Goal: Task Accomplishment & Management: Manage account settings

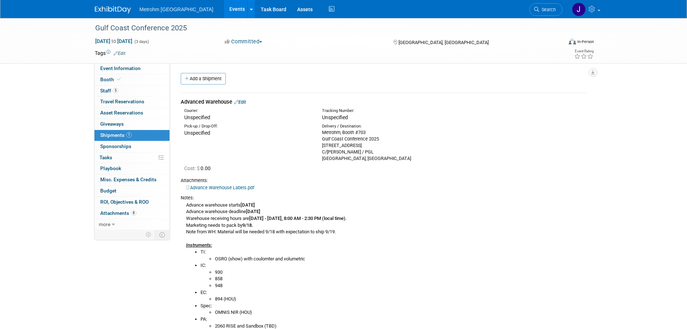
click at [224, 9] on link "Events" at bounding box center [237, 9] width 26 height 18
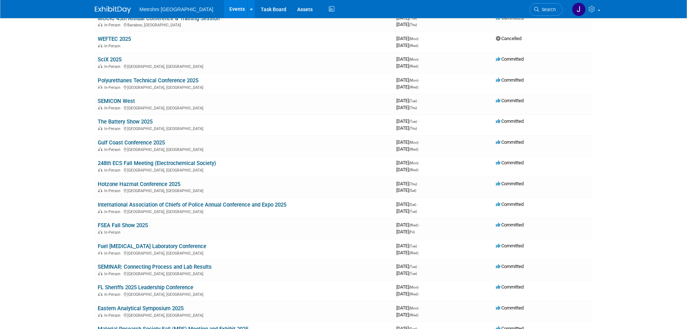
scroll to position [108, 0]
click at [106, 59] on link "SciX 2025" at bounding box center [110, 60] width 24 height 6
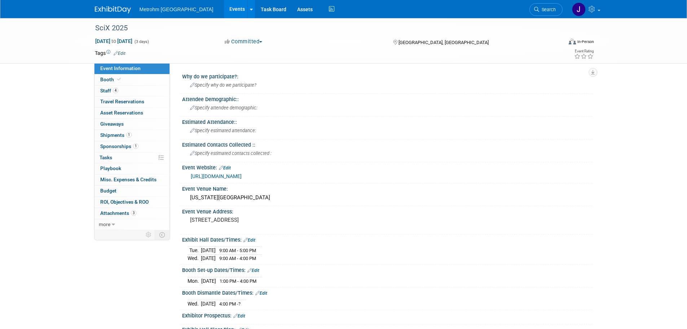
click at [224, 10] on link "Events" at bounding box center [237, 9] width 26 height 18
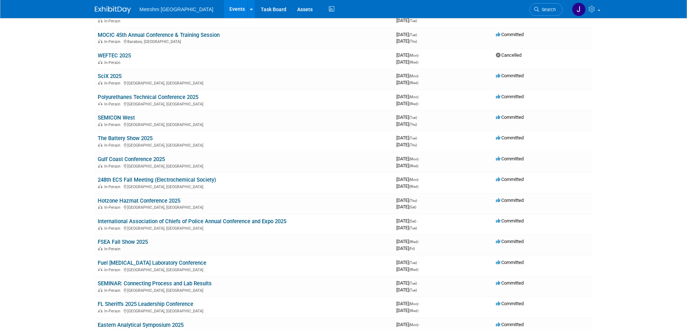
scroll to position [108, 0]
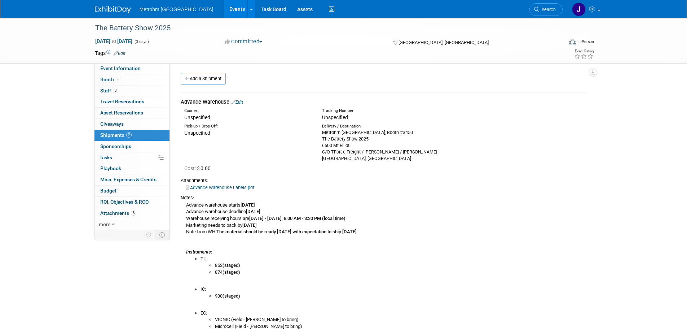
click at [108, 5] on link at bounding box center [117, 6] width 45 height 6
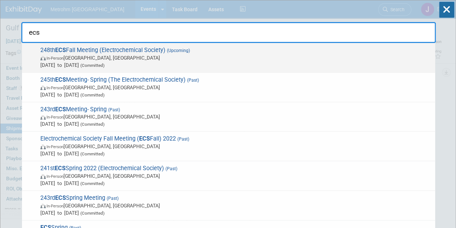
type input "ecs"
click at [207, 60] on span "In-Person [GEOGRAPHIC_DATA], [GEOGRAPHIC_DATA]" at bounding box center [235, 57] width 391 height 7
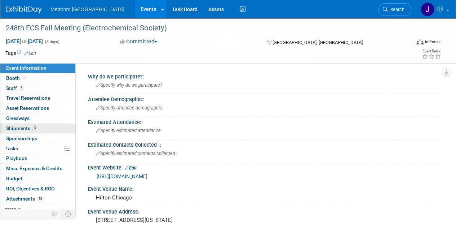
click at [53, 124] on link "3 Shipments 3" at bounding box center [37, 128] width 75 height 10
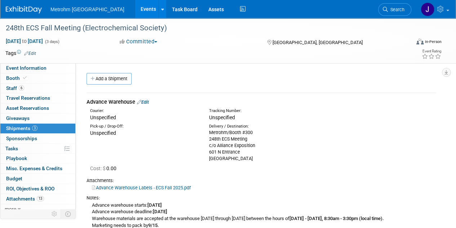
scroll to position [35, 0]
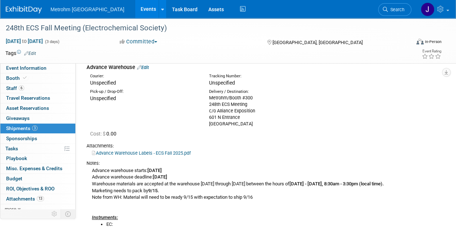
click at [310, 155] on div "Advance Warehouse Labels - ECS Fall 2025.pdf" at bounding box center [262, 152] width 350 height 7
click at [401, 14] on link "Search" at bounding box center [394, 9] width 33 height 13
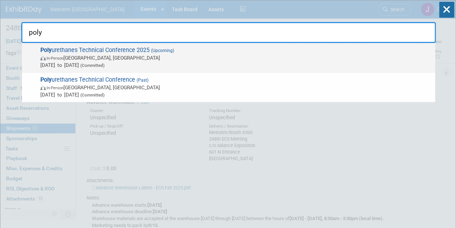
type input "poly"
click at [249, 52] on span "Poly urethanes Technical Conference 2025 (Upcoming) In-Person St. Louis, MO Oct…" at bounding box center [235, 58] width 394 height 22
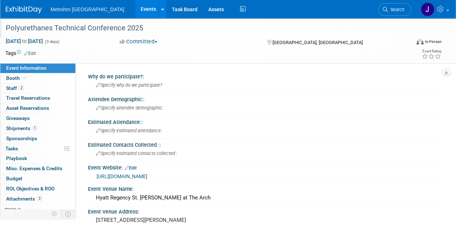
click at [120, 30] on div "Polyurethanes Technical Conference 2025" at bounding box center [203, 28] width 401 height 13
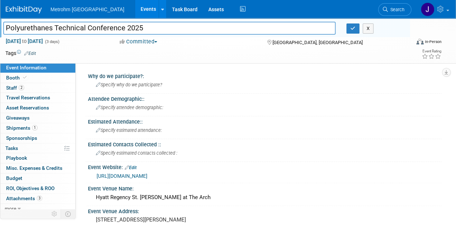
drag, startPoint x: 123, startPoint y: 29, endPoint x: 2, endPoint y: 30, distance: 121.2
click at [2, 30] on div "Polyurethanes Technical Conference 2025" at bounding box center [169, 28] width 343 height 11
click at [368, 26] on button "X" at bounding box center [368, 28] width 11 height 10
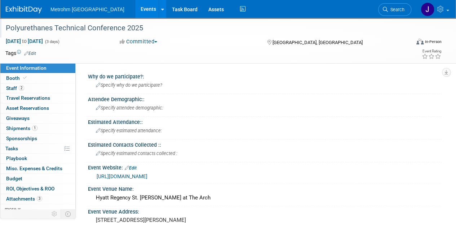
click at [32, 10] on img at bounding box center [24, 9] width 36 height 7
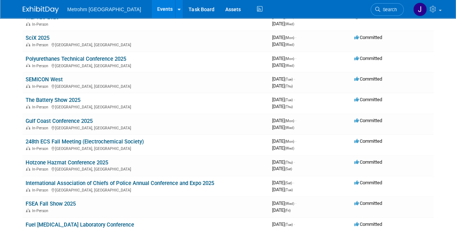
scroll to position [131, 0]
click at [53, 98] on link "The Battery Show 2025" at bounding box center [53, 99] width 55 height 6
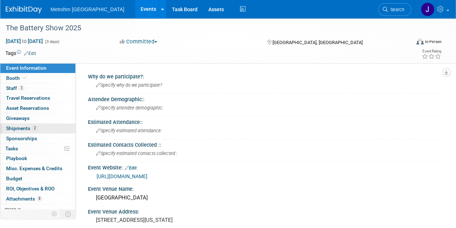
click at [43, 128] on link "2 Shipments 2" at bounding box center [37, 128] width 75 height 10
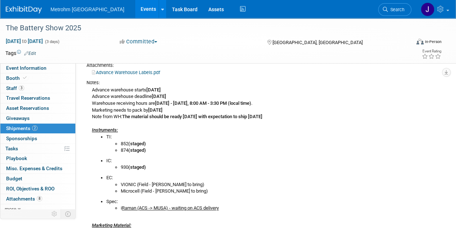
scroll to position [122, 0]
click at [49, 88] on link "3 Staff 3" at bounding box center [37, 88] width 75 height 10
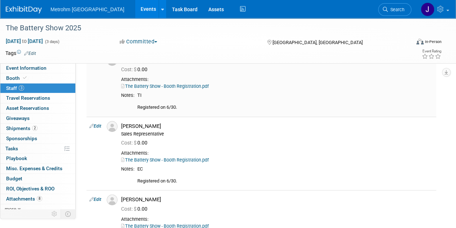
scroll to position [41, 0]
click at [56, 124] on link "2 Shipments 2" at bounding box center [37, 128] width 75 height 10
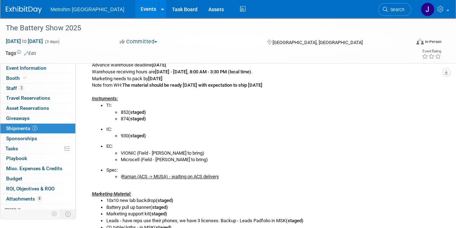
scroll to position [153, 0]
click at [44, 80] on link "Booth" at bounding box center [37, 78] width 75 height 10
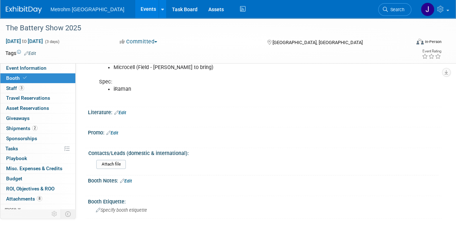
scroll to position [534, 0]
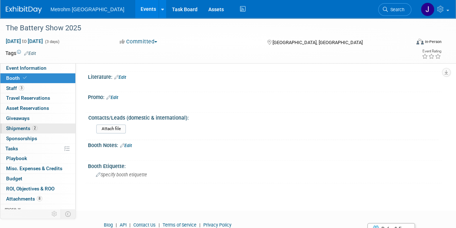
click at [46, 127] on link "2 Shipments 2" at bounding box center [37, 128] width 75 height 10
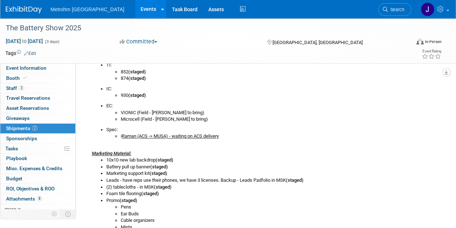
scroll to position [284, 0]
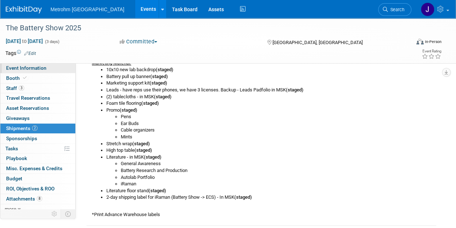
click at [51, 67] on link "Event Information" at bounding box center [37, 68] width 75 height 10
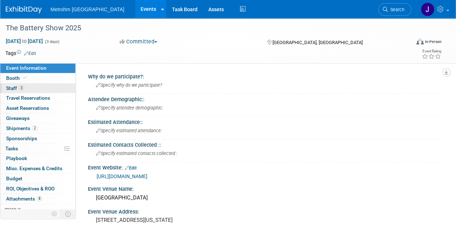
click at [56, 87] on link "3 Staff 3" at bounding box center [37, 88] width 75 height 10
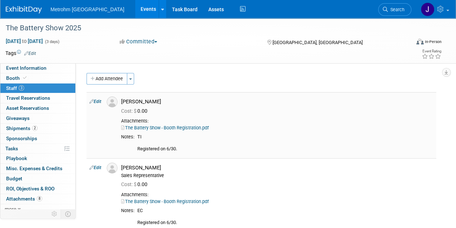
scroll to position [108, 0]
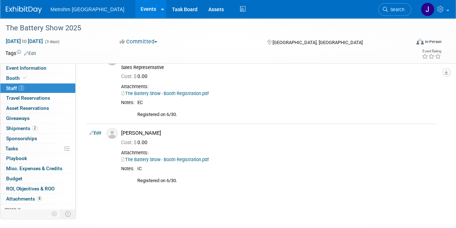
click at [135, 8] on link "Events" at bounding box center [148, 9] width 26 height 18
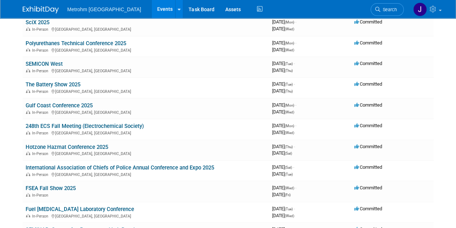
scroll to position [168, 0]
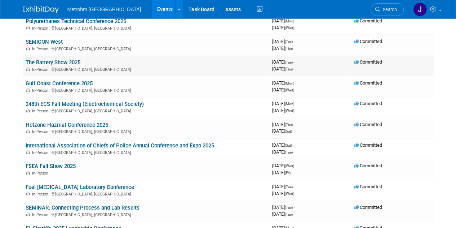
click at [44, 63] on link "The Battery Show 2025" at bounding box center [53, 62] width 55 height 6
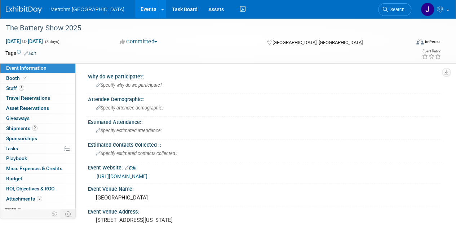
click at [135, 12] on link "Events" at bounding box center [148, 9] width 26 height 18
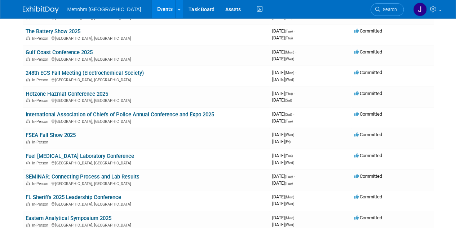
scroll to position [159, 0]
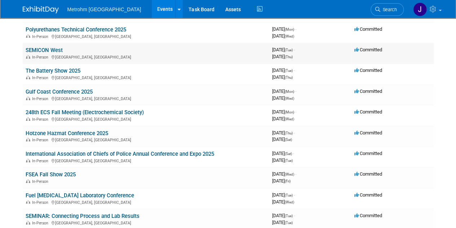
click at [39, 49] on link "SEMICON West" at bounding box center [44, 50] width 37 height 6
click at [57, 50] on link "SEMICON West" at bounding box center [44, 50] width 37 height 6
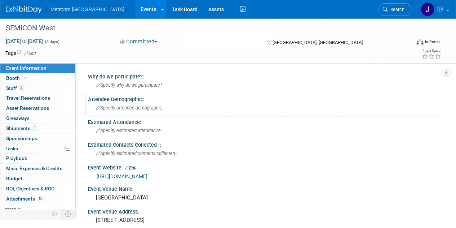
click at [302, 114] on div "Specify attendee demographic:" at bounding box center [265, 108] width 354 height 12
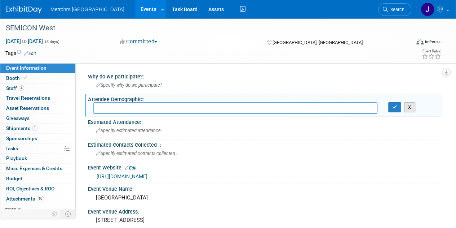
click at [410, 111] on button "X" at bounding box center [409, 107] width 11 height 10
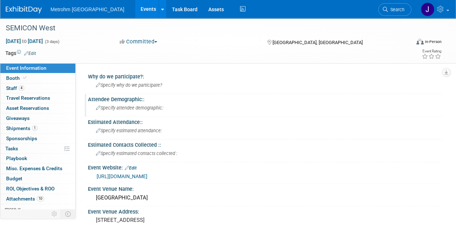
click at [135, 10] on link "Events" at bounding box center [148, 9] width 26 height 18
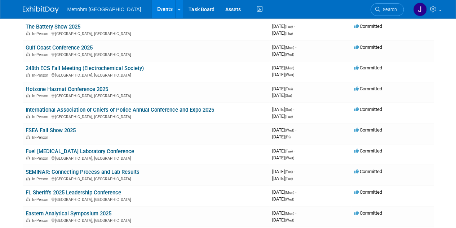
scroll to position [204, 0]
click at [57, 47] on link "Gulf Coast Conference 2025" at bounding box center [59, 47] width 67 height 6
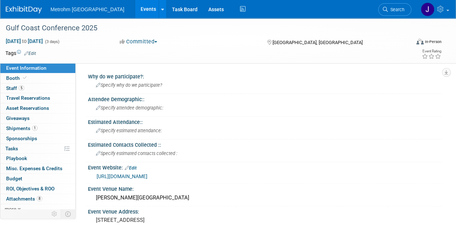
click at [135, 13] on link "Events" at bounding box center [148, 9] width 26 height 18
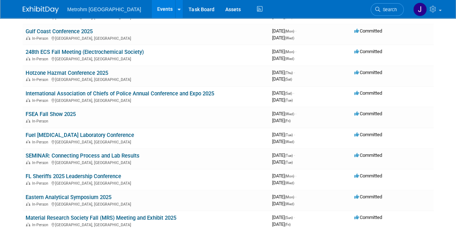
scroll to position [220, 0]
click at [89, 28] on link "Gulf Coast Conference 2025" at bounding box center [59, 31] width 67 height 6
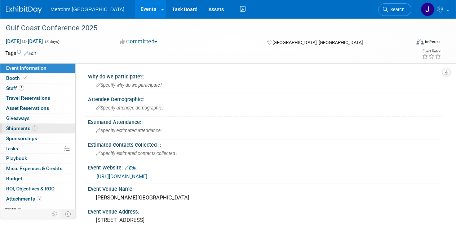
click at [31, 125] on span "Shipments 1" at bounding box center [21, 128] width 31 height 6
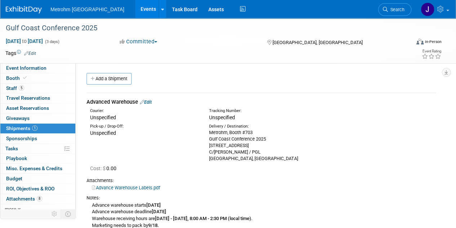
click at [150, 103] on link "Edit" at bounding box center [146, 101] width 12 height 5
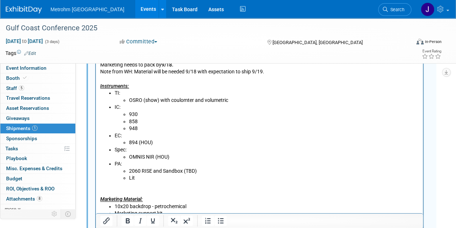
scroll to position [336, 0]
click at [201, 170] on li "2060 RISE and Sandbox (TBD)" at bounding box center [274, 170] width 290 height 7
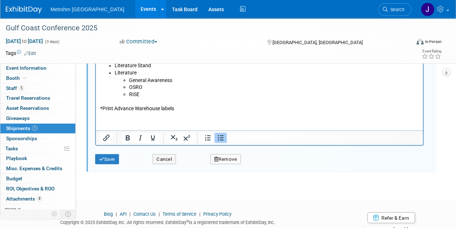
scroll to position [603, 0]
click at [114, 158] on button "Save" at bounding box center [107, 158] width 24 height 10
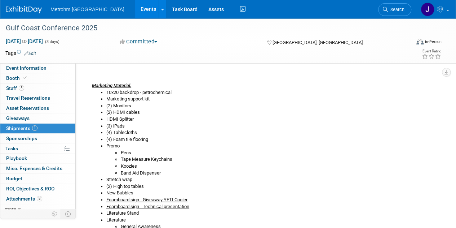
scroll to position [283, 0]
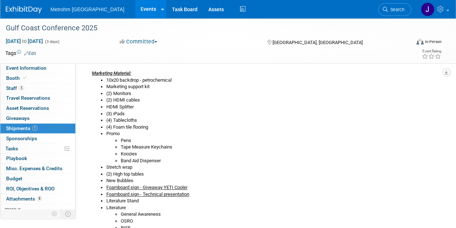
click at [135, 10] on link "Events" at bounding box center [148, 9] width 26 height 18
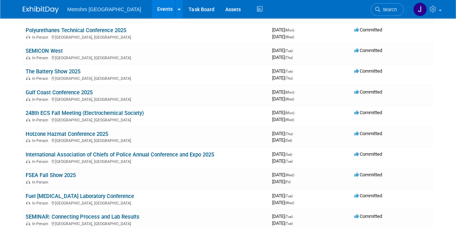
scroll to position [207, 0]
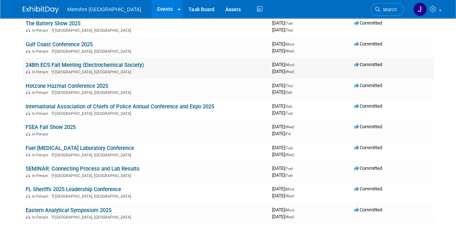
click at [84, 63] on link "248th ECS Fall Meeting (Electrochemical Society)" at bounding box center [85, 65] width 118 height 6
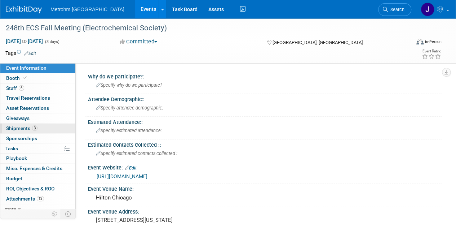
click at [38, 128] on link "3 Shipments 3" at bounding box center [37, 128] width 75 height 10
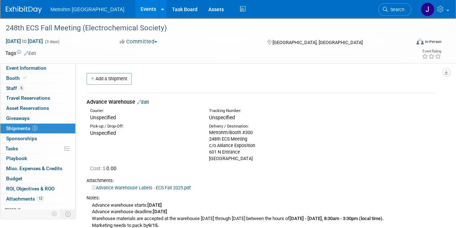
scroll to position [22, 0]
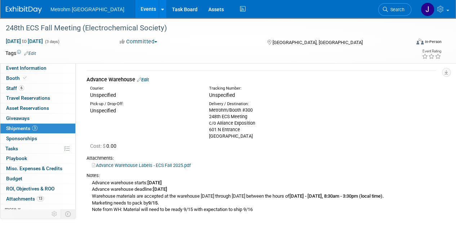
click at [290, 135] on div "Metrohm/Booth #300 248th ECS Meeting c/o Alliance Exposition 601 N Entrance Kan…" at bounding box center [263, 123] width 108 height 32
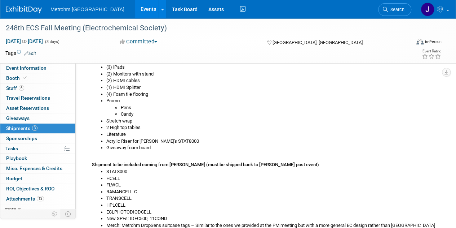
scroll to position [329, 0]
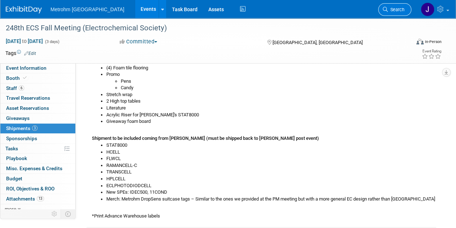
click at [399, 7] on span "Search" at bounding box center [396, 9] width 17 height 5
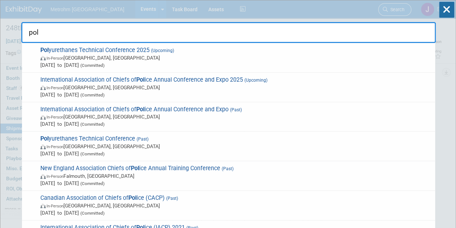
type input "poly"
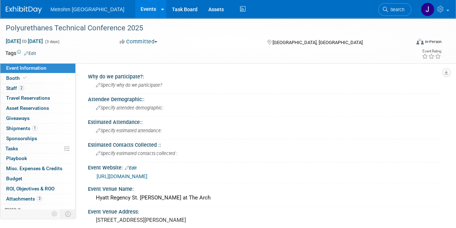
click at [30, 13] on img at bounding box center [24, 9] width 36 height 7
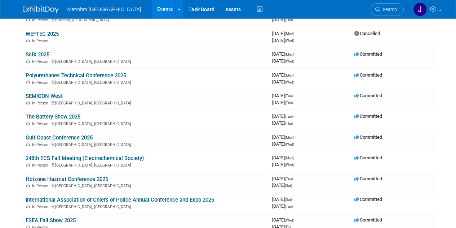
scroll to position [114, 0]
click at [40, 135] on link "Gulf Coast Conference 2025" at bounding box center [59, 137] width 67 height 6
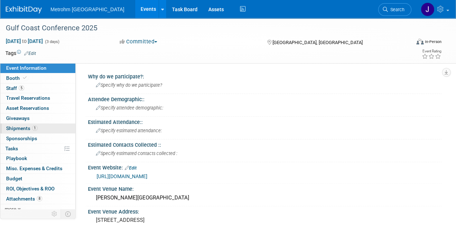
click at [55, 125] on link "1 Shipments 1" at bounding box center [37, 128] width 75 height 10
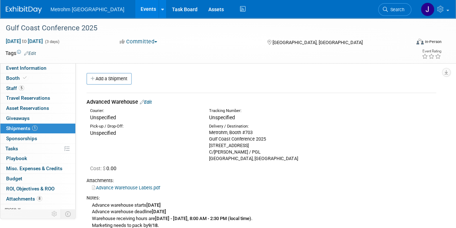
click at [135, 14] on link "Events" at bounding box center [148, 9] width 26 height 18
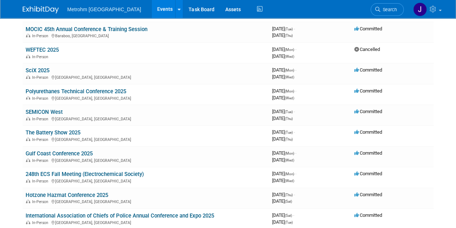
scroll to position [98, 0]
click at [62, 132] on link "The Battery Show 2025" at bounding box center [53, 132] width 55 height 6
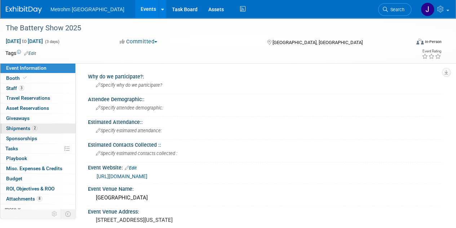
click at [50, 129] on link "2 Shipments 2" at bounding box center [37, 128] width 75 height 10
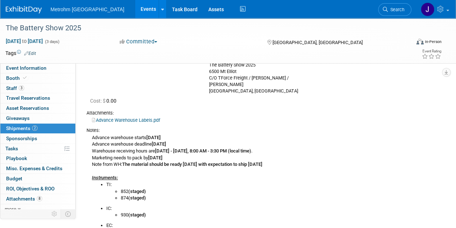
scroll to position [74, 0]
click at [32, 88] on link "3 Staff 3" at bounding box center [37, 88] width 75 height 10
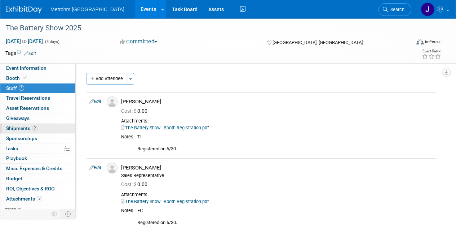
click at [49, 129] on link "2 Shipments 2" at bounding box center [37, 128] width 75 height 10
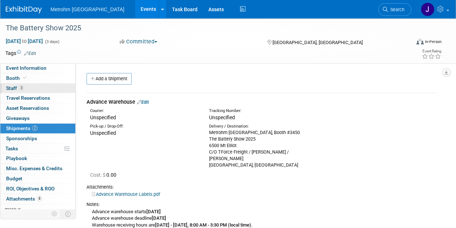
click at [35, 86] on link "3 Staff 3" at bounding box center [37, 88] width 75 height 10
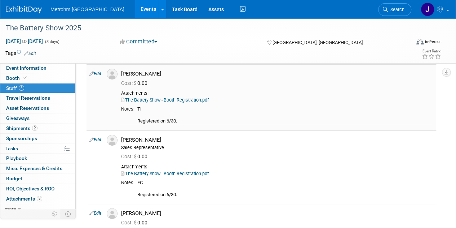
scroll to position [32, 0]
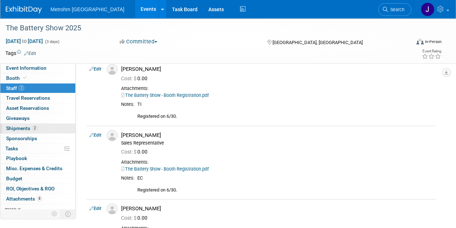
click at [54, 127] on link "2 Shipments 2" at bounding box center [37, 128] width 75 height 10
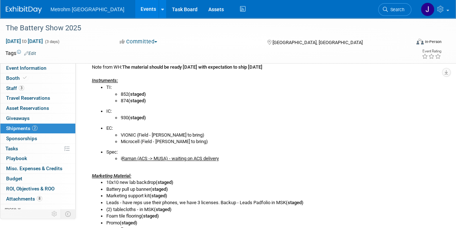
scroll to position [0, 0]
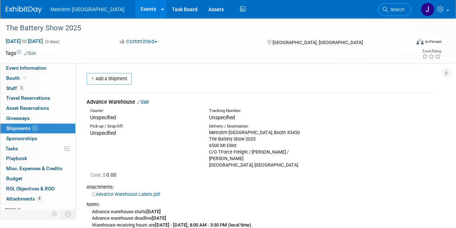
click at [135, 10] on link "Events" at bounding box center [148, 9] width 26 height 18
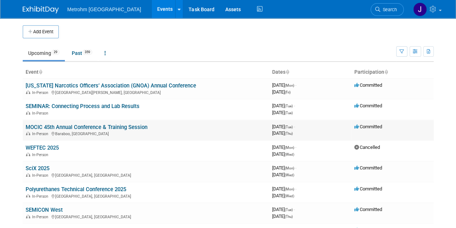
click at [92, 126] on link "MOCIC 45th Annual Conference & Training Session" at bounding box center [87, 127] width 122 height 6
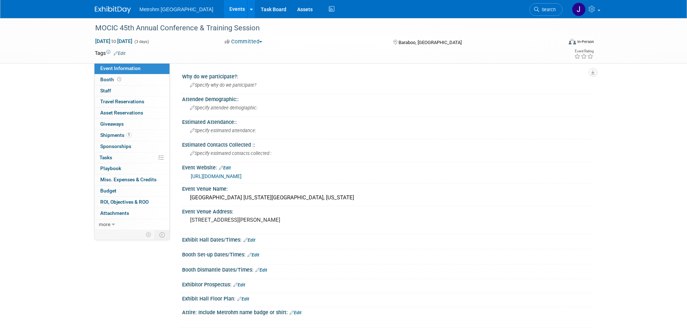
click at [111, 6] on img at bounding box center [113, 9] width 36 height 7
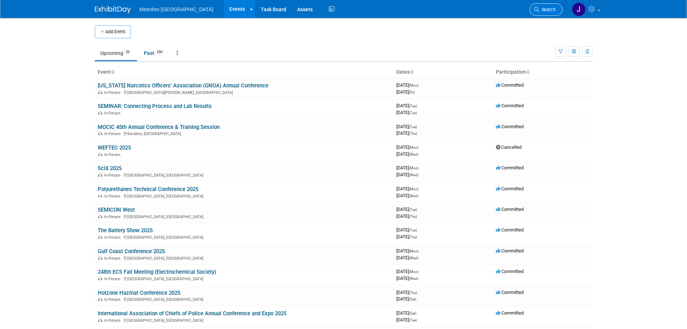
click at [544, 12] on link "Search" at bounding box center [546, 9] width 33 height 13
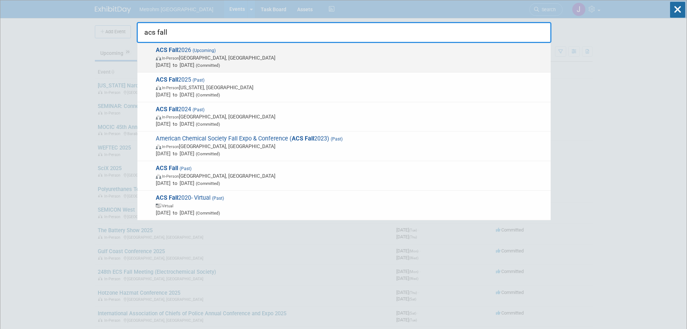
type input "acs fall"
click at [390, 54] on span "In-Person [GEOGRAPHIC_DATA], [GEOGRAPHIC_DATA]" at bounding box center [351, 57] width 391 height 7
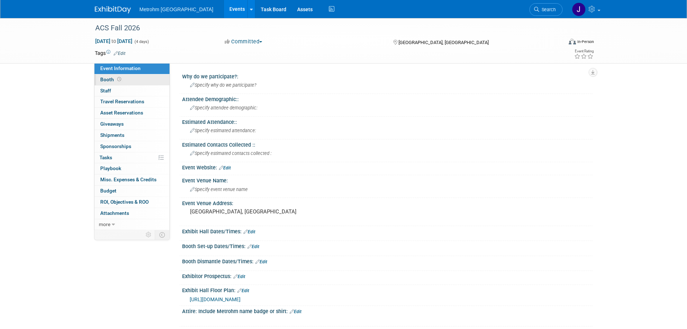
click at [119, 78] on icon at bounding box center [119, 79] width 4 height 4
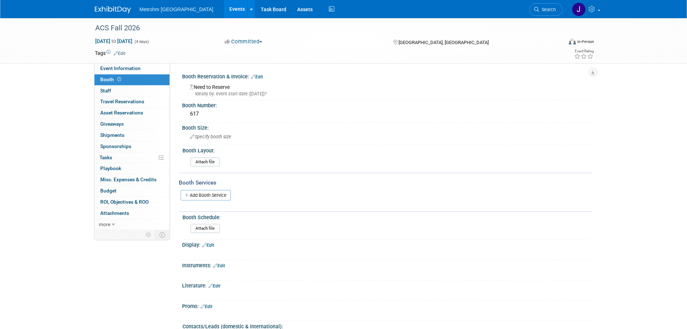
click at [260, 77] on link "Edit" at bounding box center [257, 76] width 12 height 5
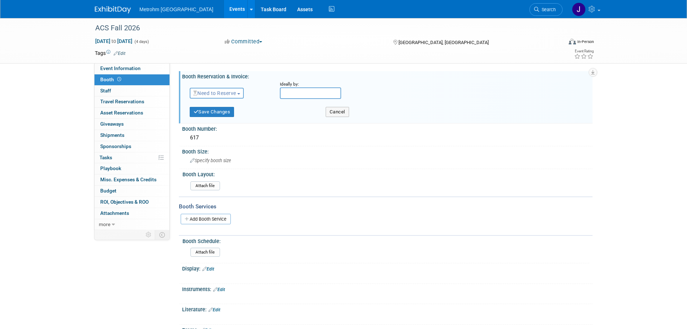
click at [225, 98] on button "Need to Reserve" at bounding box center [217, 93] width 54 height 11
click at [223, 111] on link "Reserved" at bounding box center [228, 115] width 77 height 10
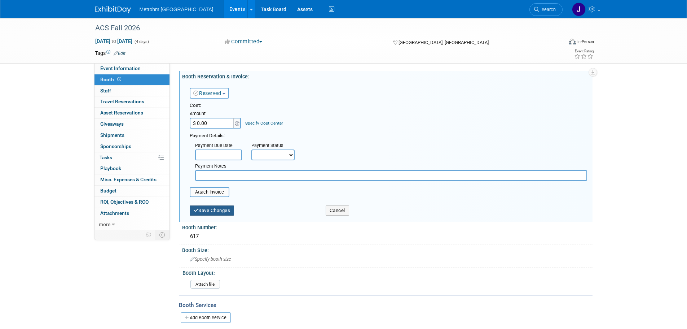
click at [221, 208] on button "Save Changes" at bounding box center [212, 210] width 45 height 10
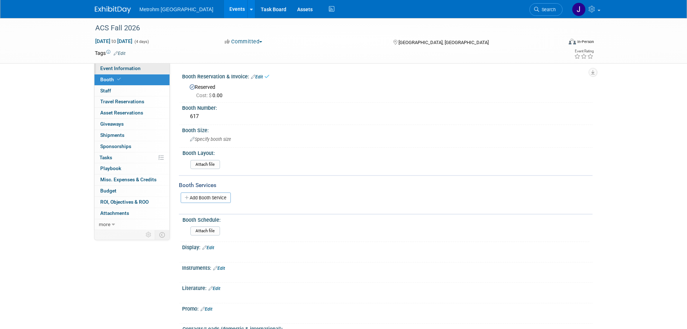
click at [120, 67] on span "Event Information" at bounding box center [120, 68] width 40 height 6
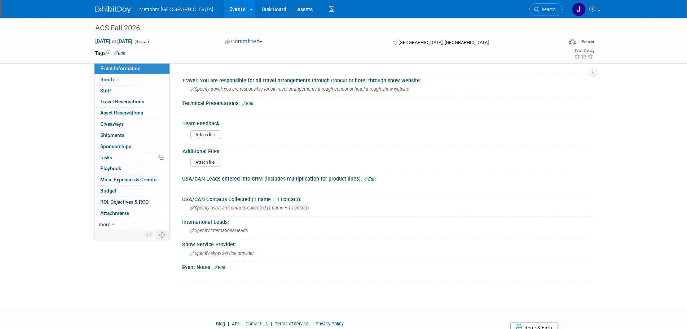
scroll to position [282, 0]
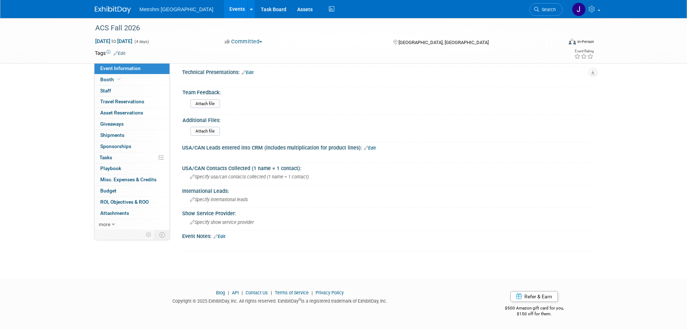
click at [224, 236] on link "Edit" at bounding box center [220, 236] width 12 height 5
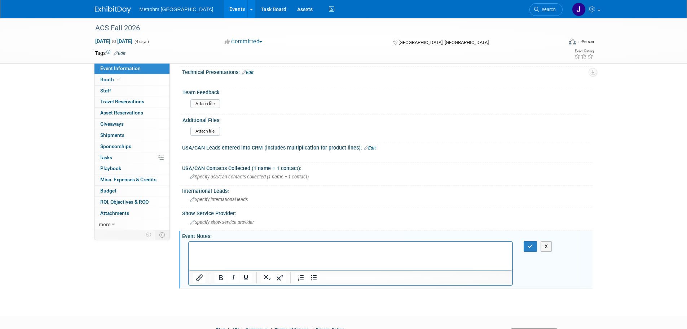
scroll to position [0, 0]
click at [203, 249] on p "Mike Kubicsko and J. Yam registered onsite at ACS Fall 2025." at bounding box center [350, 247] width 315 height 7
click at [356, 246] on p "M. Kubicsko and J. Yam registered onsite at ACS Fall 2025." at bounding box center [350, 247] width 315 height 7
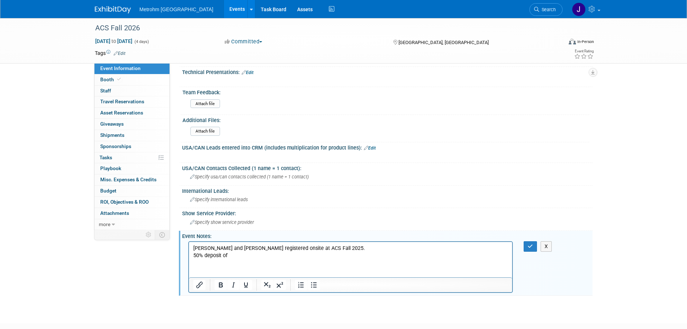
click at [236, 255] on p "50% deposit of" at bounding box center [350, 254] width 315 height 7
click at [282, 252] on p "50% deposit of $ 2,084.00" at bounding box center [350, 254] width 315 height 7
drag, startPoint x: 423, startPoint y: 255, endPoint x: 228, endPoint y: 261, distance: 195.6
click at [228, 259] on html "M. Kubicsko and J. Yam registered onsite at ACS Fall 2025. 50% deposit of $ 2,0…" at bounding box center [351, 249] width 324 height 17
click at [223, 285] on icon "Bold" at bounding box center [220, 284] width 9 height 9
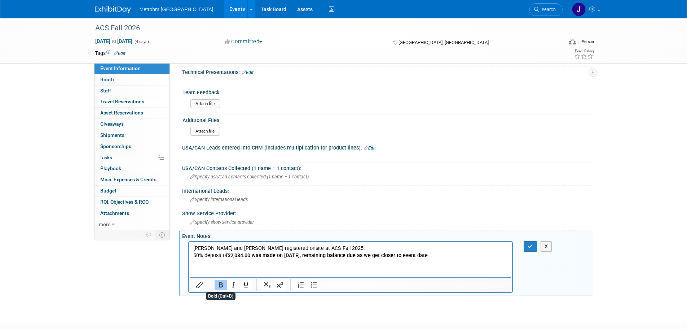
click at [223, 285] on icon "Bold" at bounding box center [220, 284] width 9 height 9
click at [428, 259] on html "M. Kubicsko and J. Yam registered onsite at ACS Fall 2025. 50% deposit of $ 2,0…" at bounding box center [351, 249] width 324 height 17
click at [527, 249] on button "button" at bounding box center [530, 246] width 13 height 10
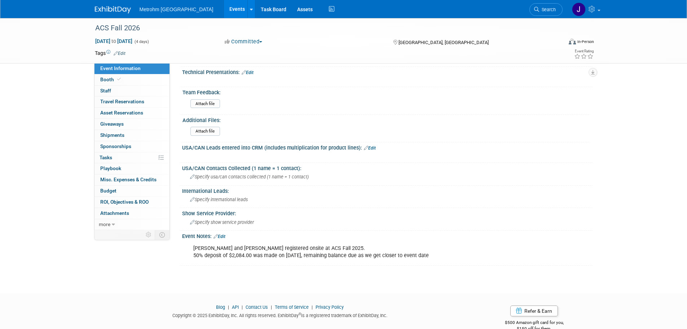
click at [48, 133] on div "ACS Fall 2026 Aug 24, 2026 to Aug 27, 2026 (4 days) Aug 24, 2026 to Aug 27, 202…" at bounding box center [343, 8] width 687 height 544
